Goal: Task Accomplishment & Management: Use online tool/utility

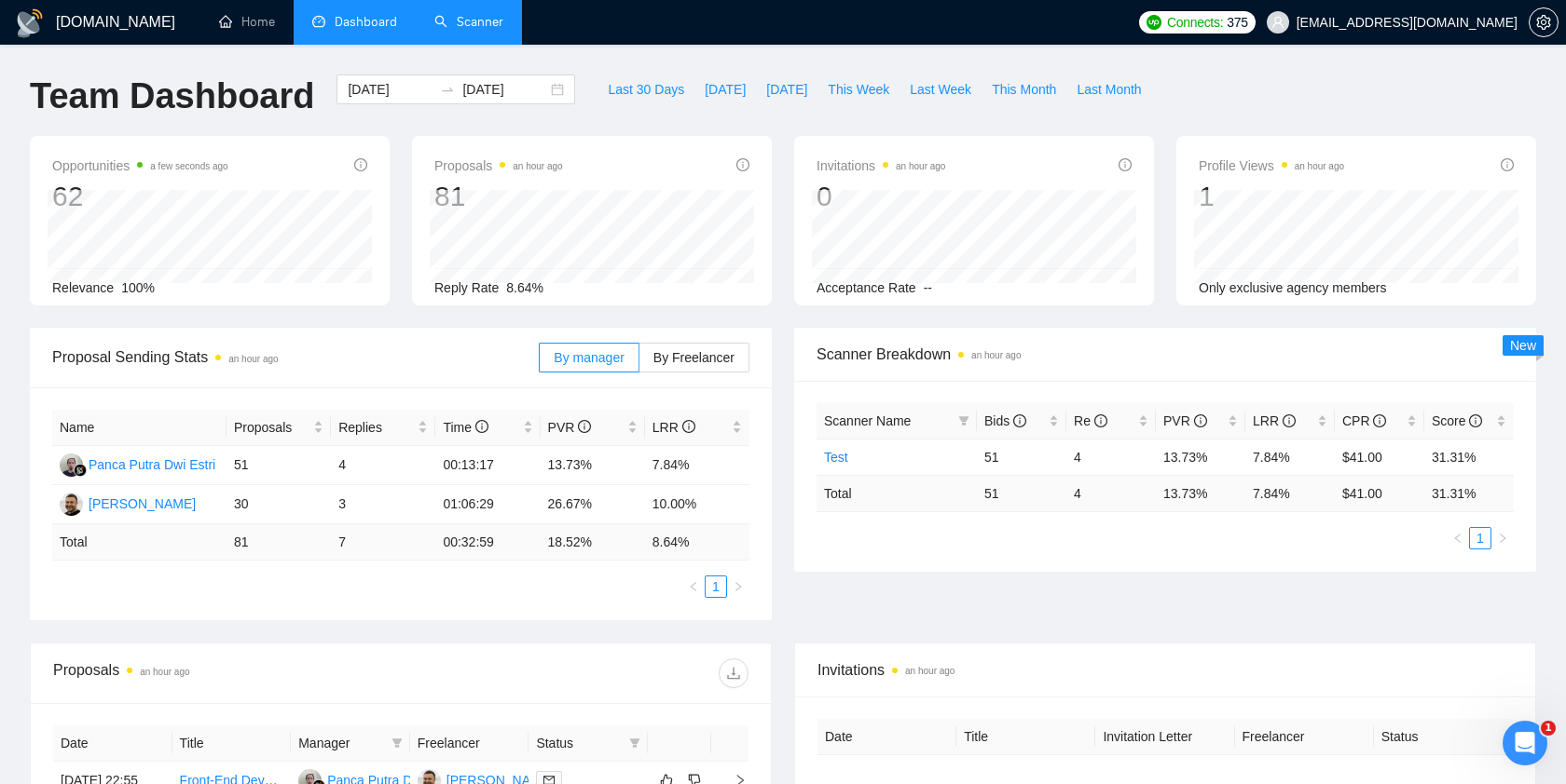
click at [485, 17] on link "Scanner" at bounding box center [469, 22] width 69 height 16
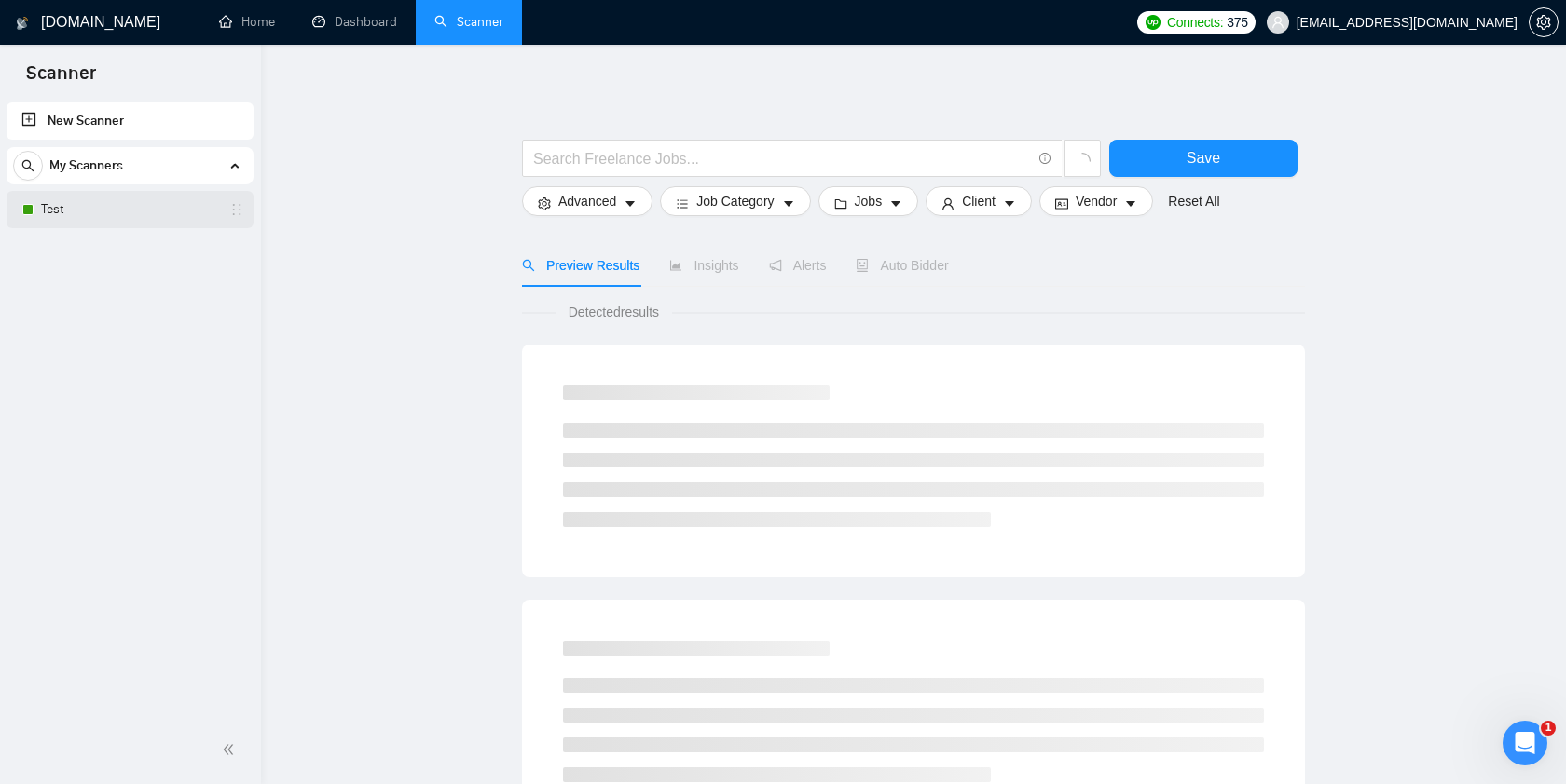
click at [86, 211] on link "Test" at bounding box center [129, 209] width 177 height 37
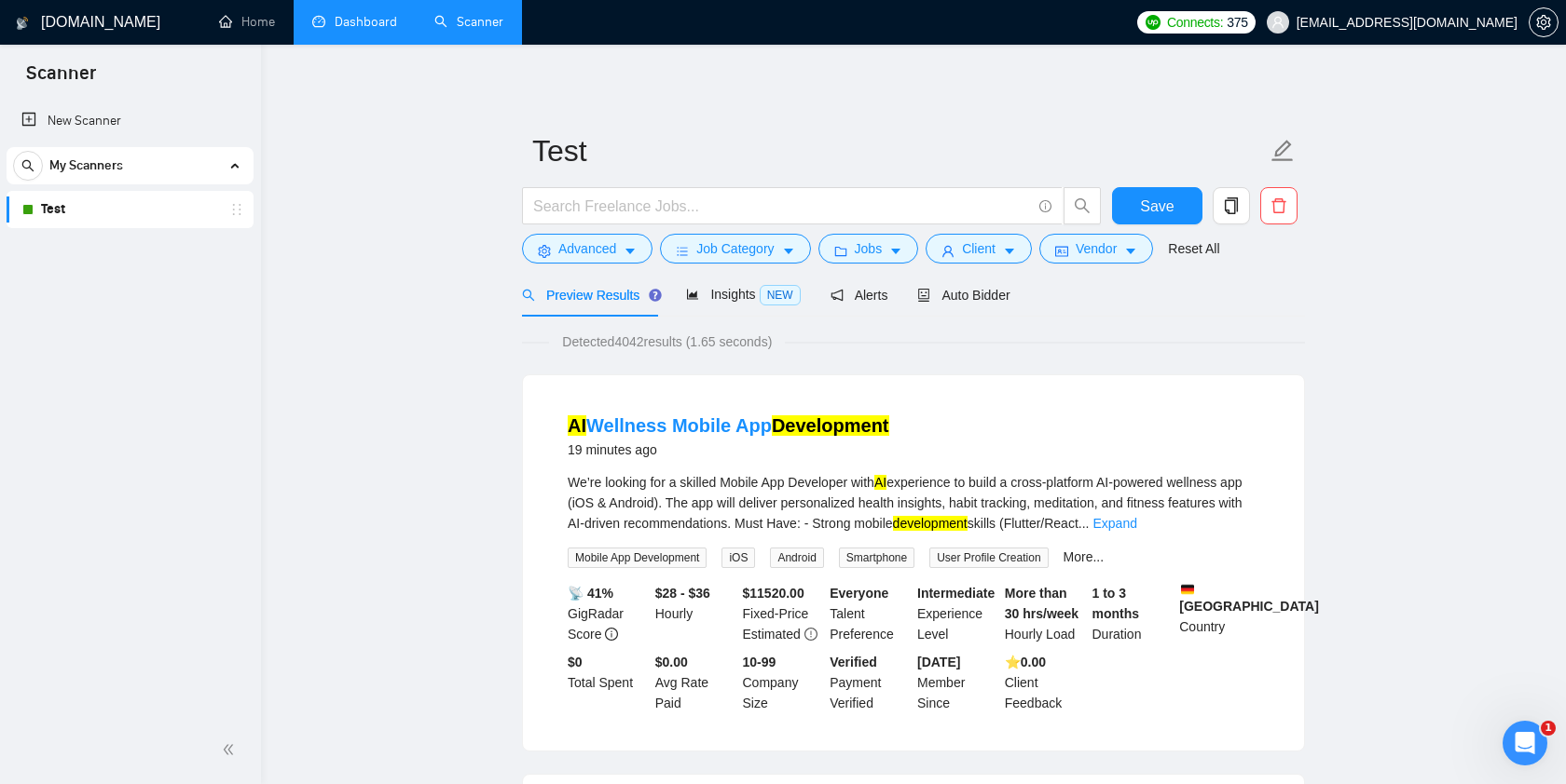
click at [352, 29] on link "Dashboard" at bounding box center [354, 22] width 84 height 16
